Goal: Task Accomplishment & Management: Complete application form

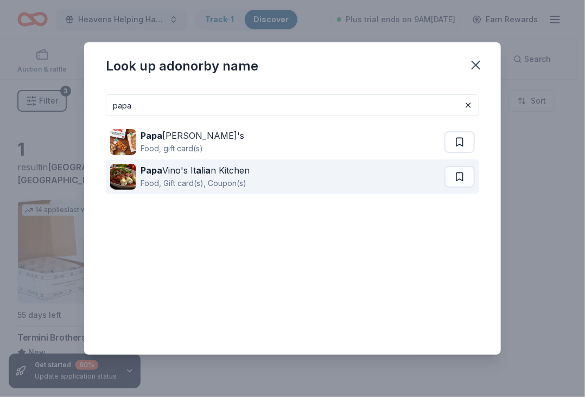
click at [246, 179] on div "Food, Gift card(s), Coupon(s)" at bounding box center [194, 183] width 109 height 13
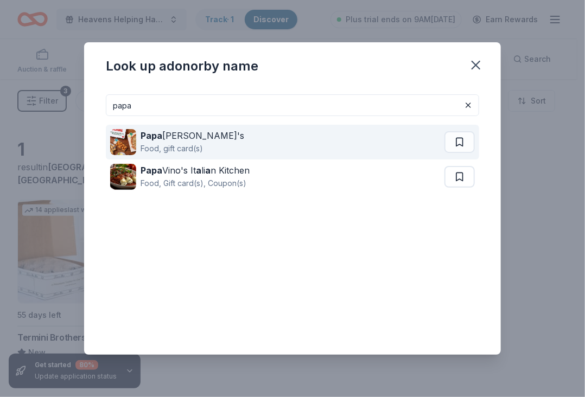
click at [179, 143] on div "Food, gift card(s)" at bounding box center [192, 148] width 104 height 13
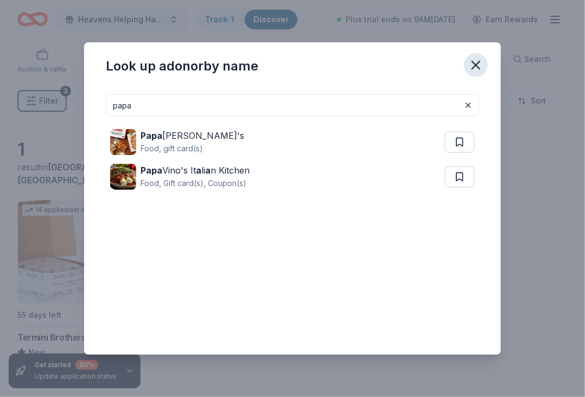
click at [480, 66] on icon "button" at bounding box center [475, 64] width 15 height 15
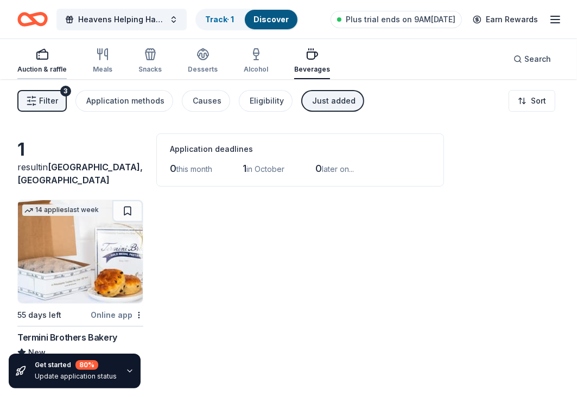
click at [48, 59] on icon "button" at bounding box center [42, 54] width 13 height 13
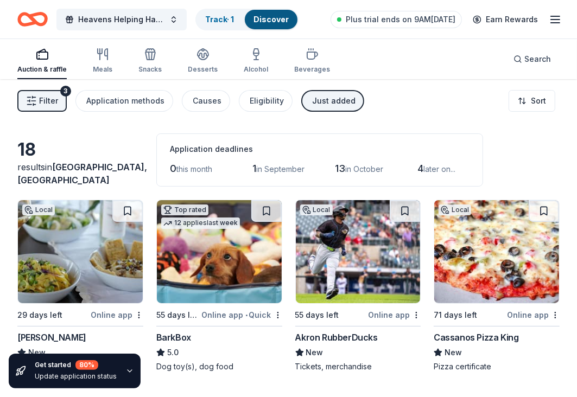
click at [316, 102] on div "Just added" at bounding box center [333, 100] width 43 height 13
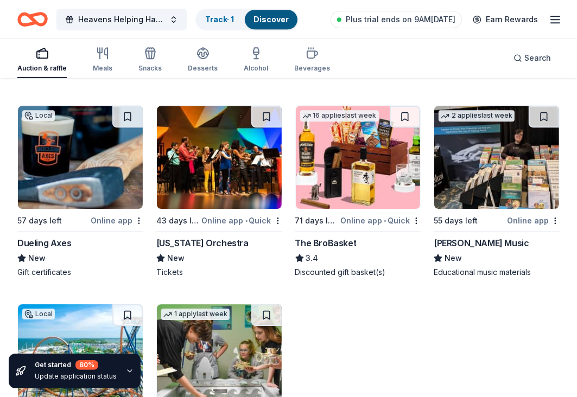
scroll to position [2529, 0]
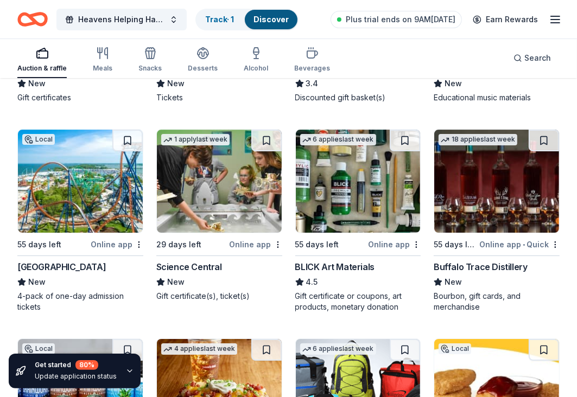
click at [52, 260] on div "Cedar Point" at bounding box center [61, 266] width 88 height 13
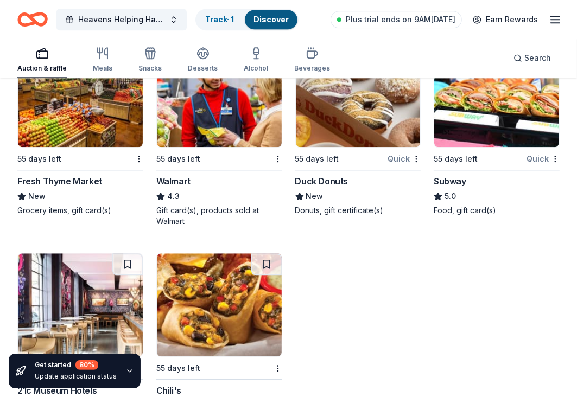
scroll to position [7695, 0]
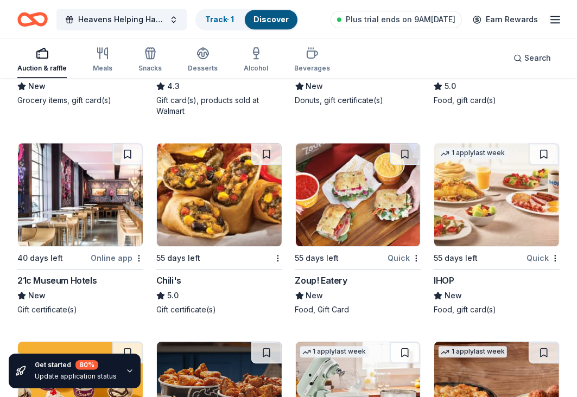
click at [74, 213] on img at bounding box center [80, 194] width 125 height 103
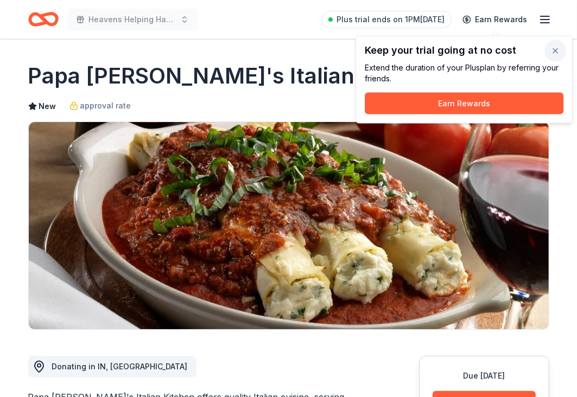
click at [556, 52] on button "button" at bounding box center [555, 51] width 22 height 22
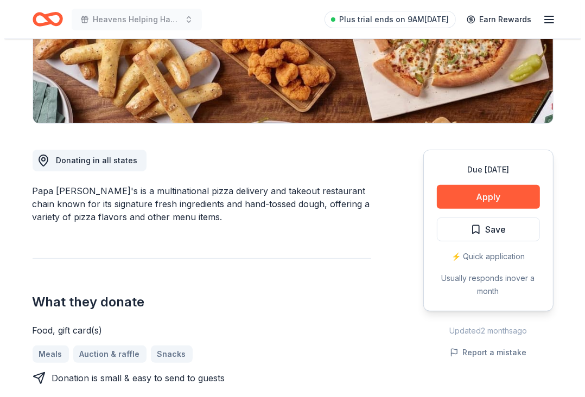
scroll to position [209, 0]
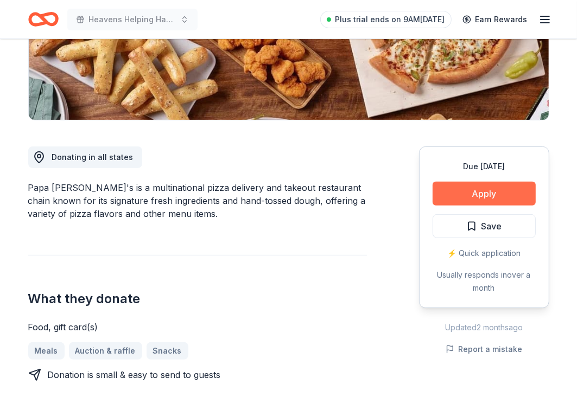
click at [475, 193] on button "Apply" at bounding box center [483, 194] width 103 height 24
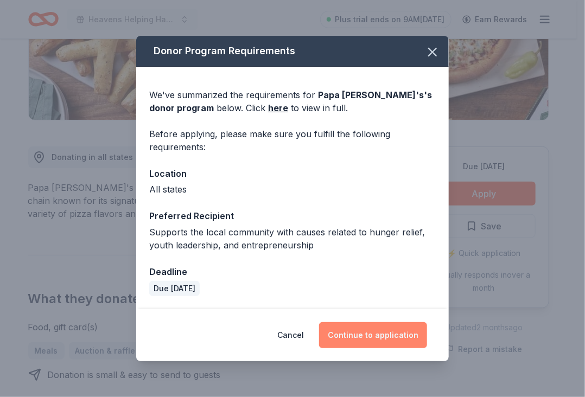
click at [388, 332] on button "Continue to application" at bounding box center [373, 335] width 108 height 26
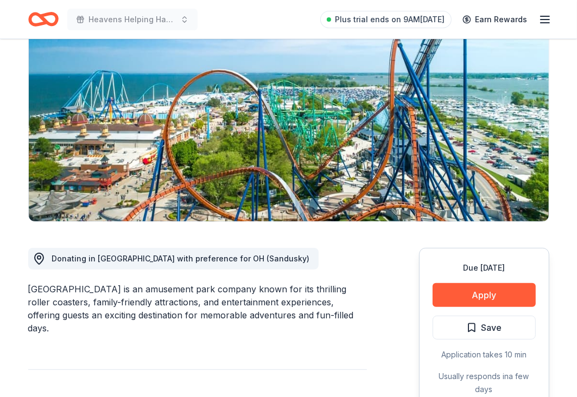
scroll to position [108, 0]
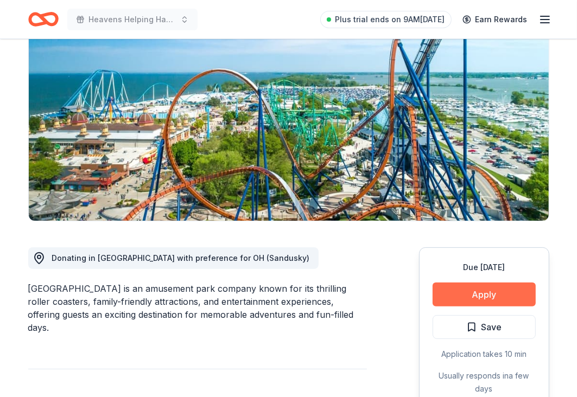
click at [489, 299] on button "Apply" at bounding box center [483, 295] width 103 height 24
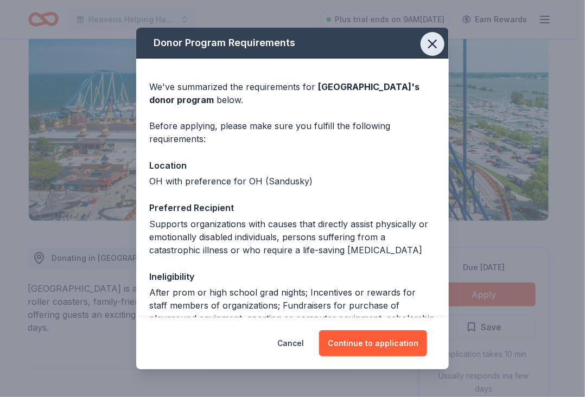
click at [425, 48] on icon "button" at bounding box center [432, 43] width 15 height 15
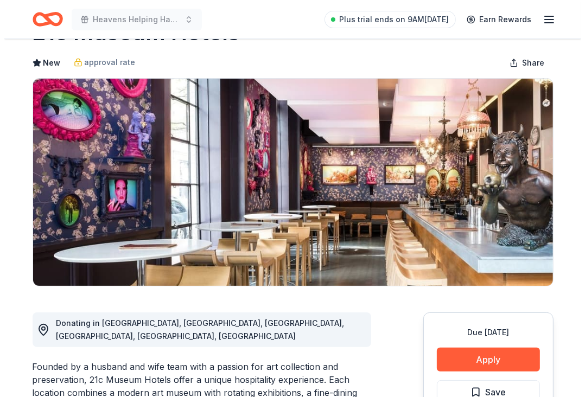
scroll to position [130, 0]
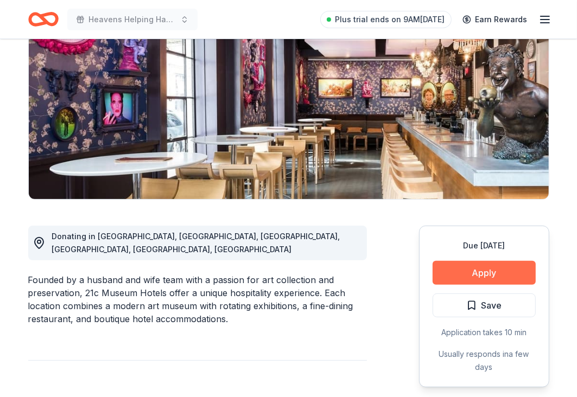
click at [485, 273] on button "Apply" at bounding box center [483, 273] width 103 height 24
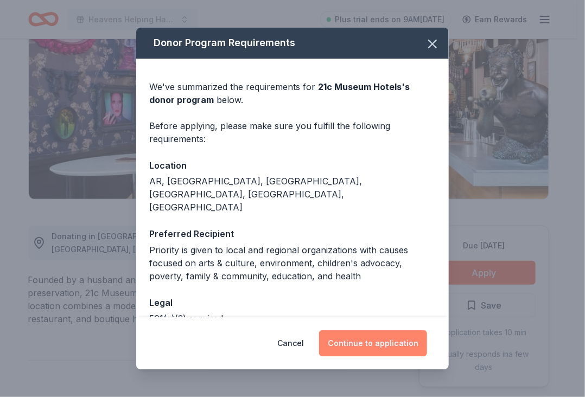
click at [378, 346] on button "Continue to application" at bounding box center [373, 343] width 108 height 26
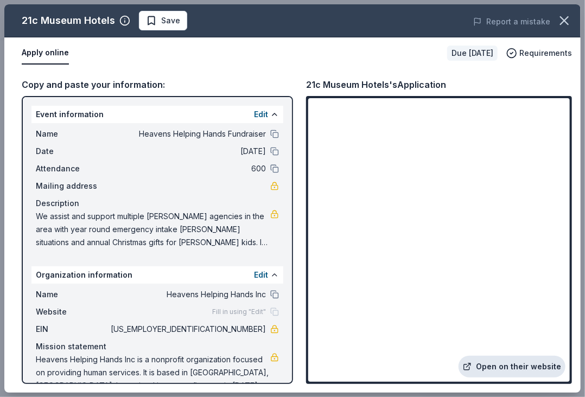
click at [498, 370] on link "Open on their website" at bounding box center [511, 367] width 107 height 22
